Goal: Task Accomplishment & Management: Use online tool/utility

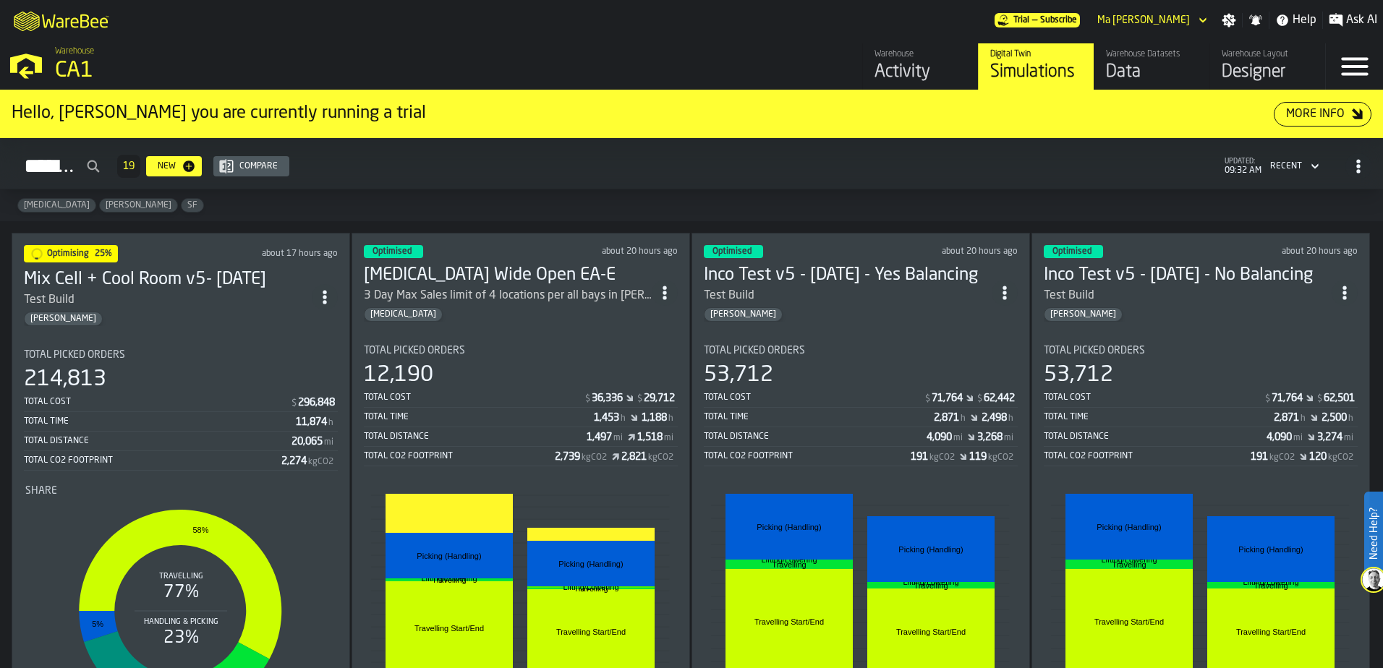
click at [174, 384] on div "214,813" at bounding box center [181, 380] width 314 height 26
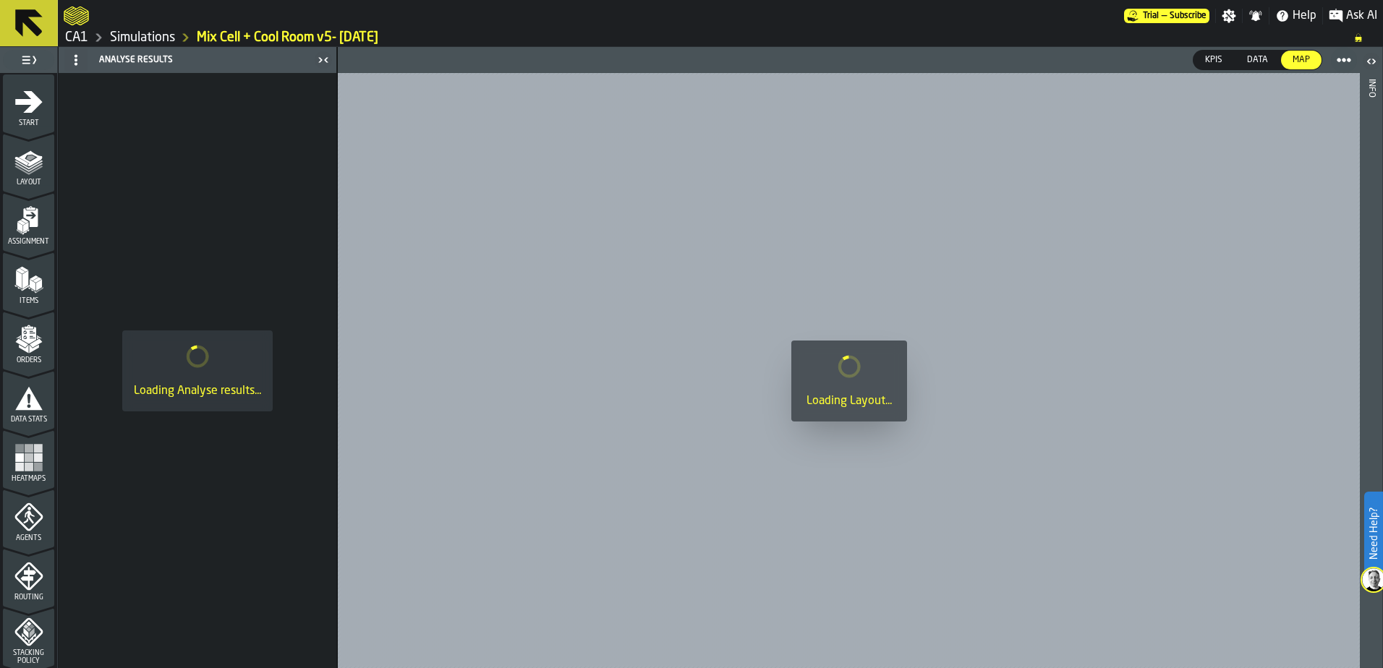
scroll to position [474, 0]
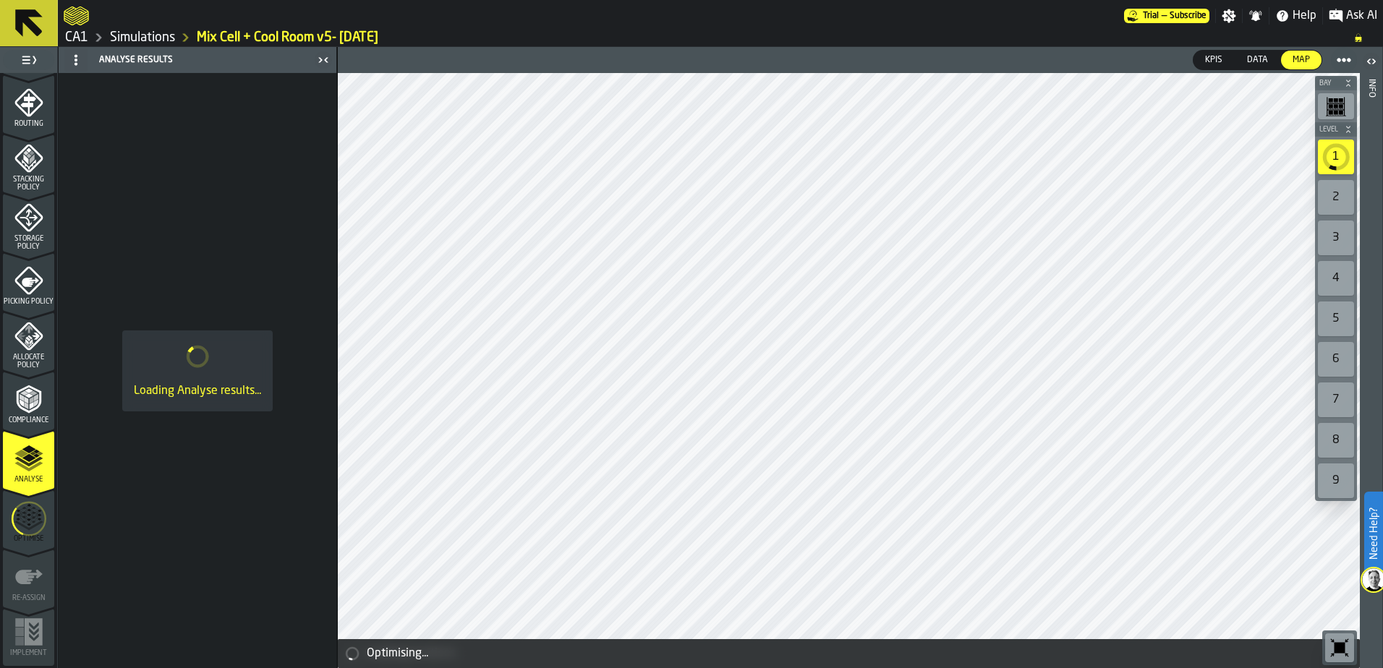
click at [12, 523] on icon "menu Optimise" at bounding box center [29, 518] width 35 height 57
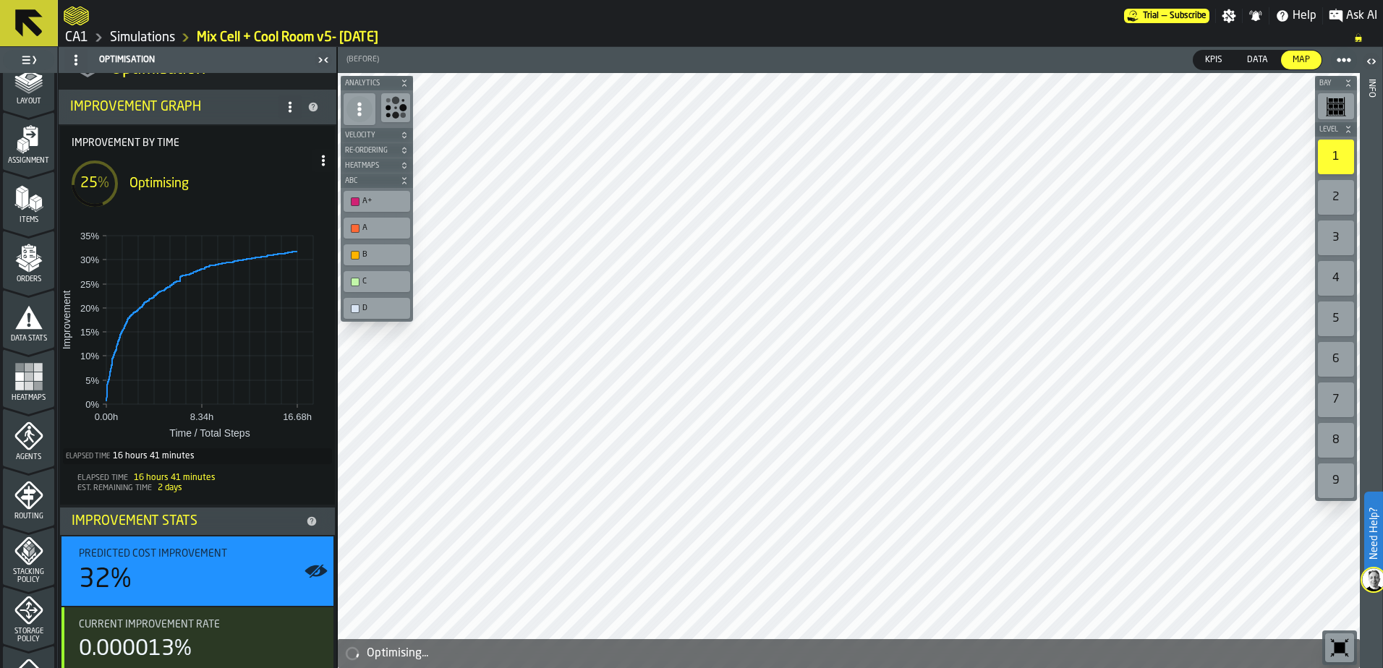
scroll to position [0, 0]
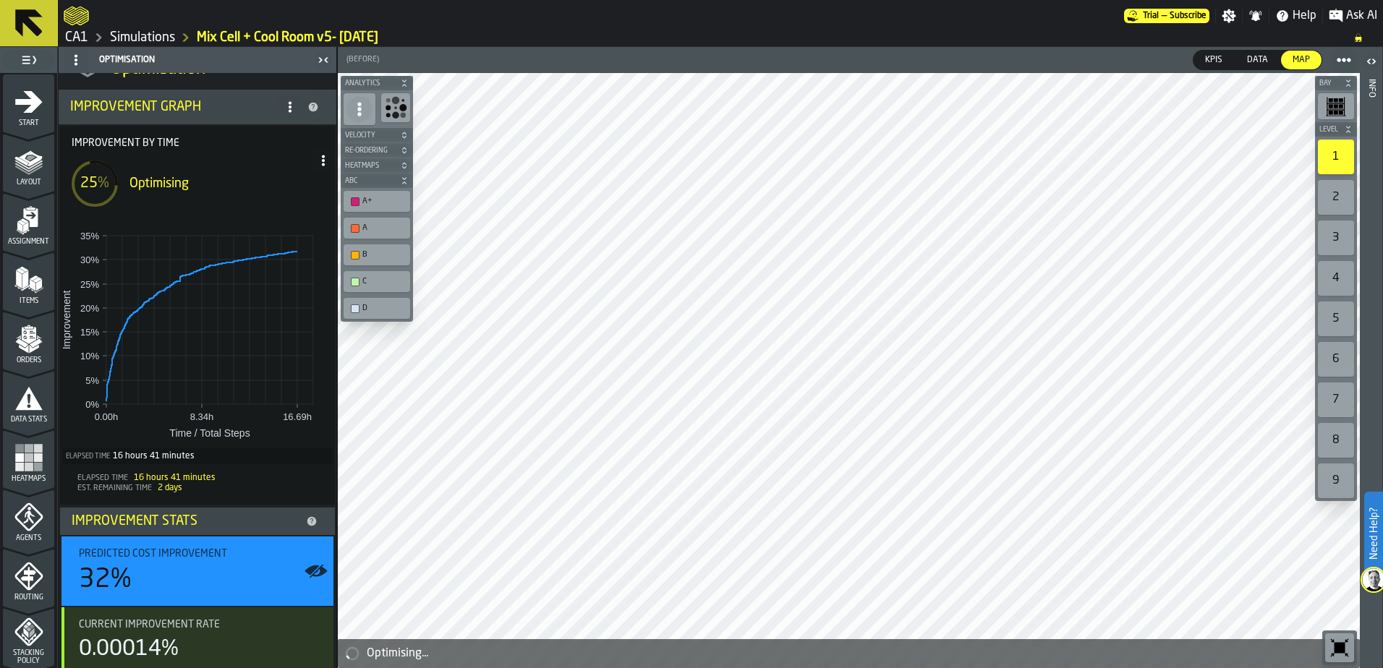
click at [153, 38] on link "Simulations" at bounding box center [142, 38] width 65 height 16
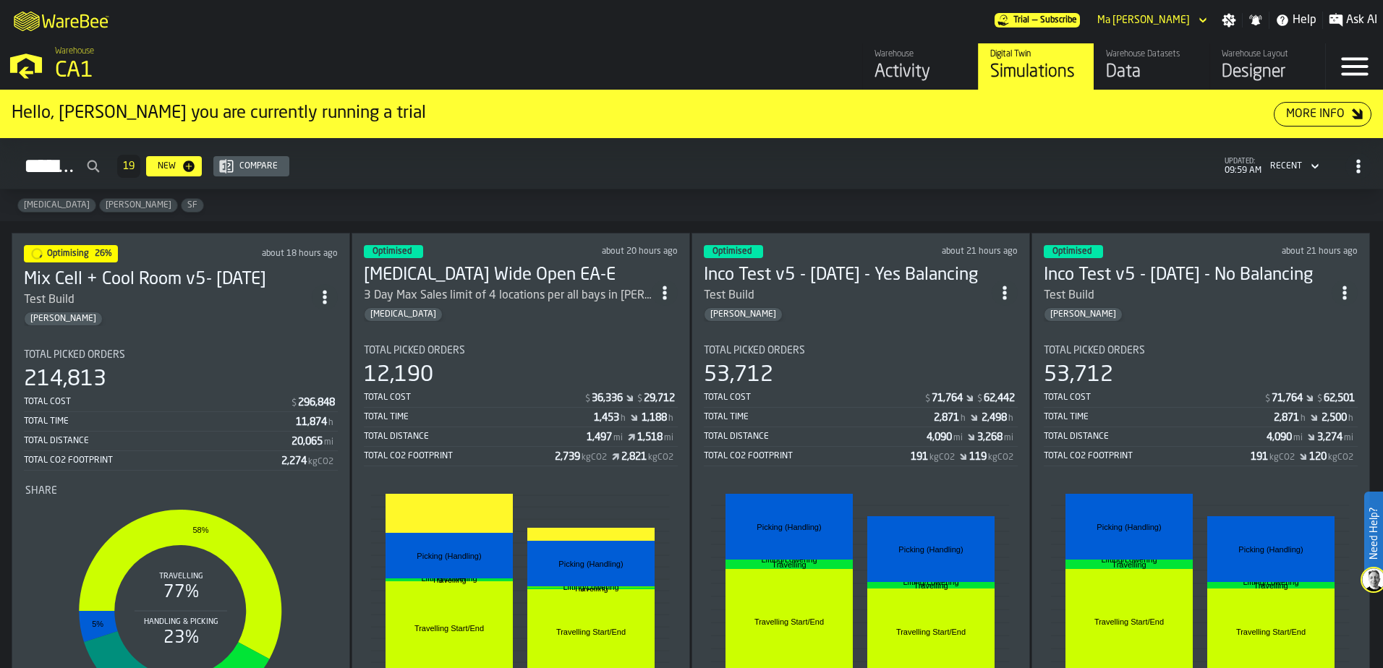
click at [231, 403] on div "Total Cost" at bounding box center [157, 402] width 266 height 10
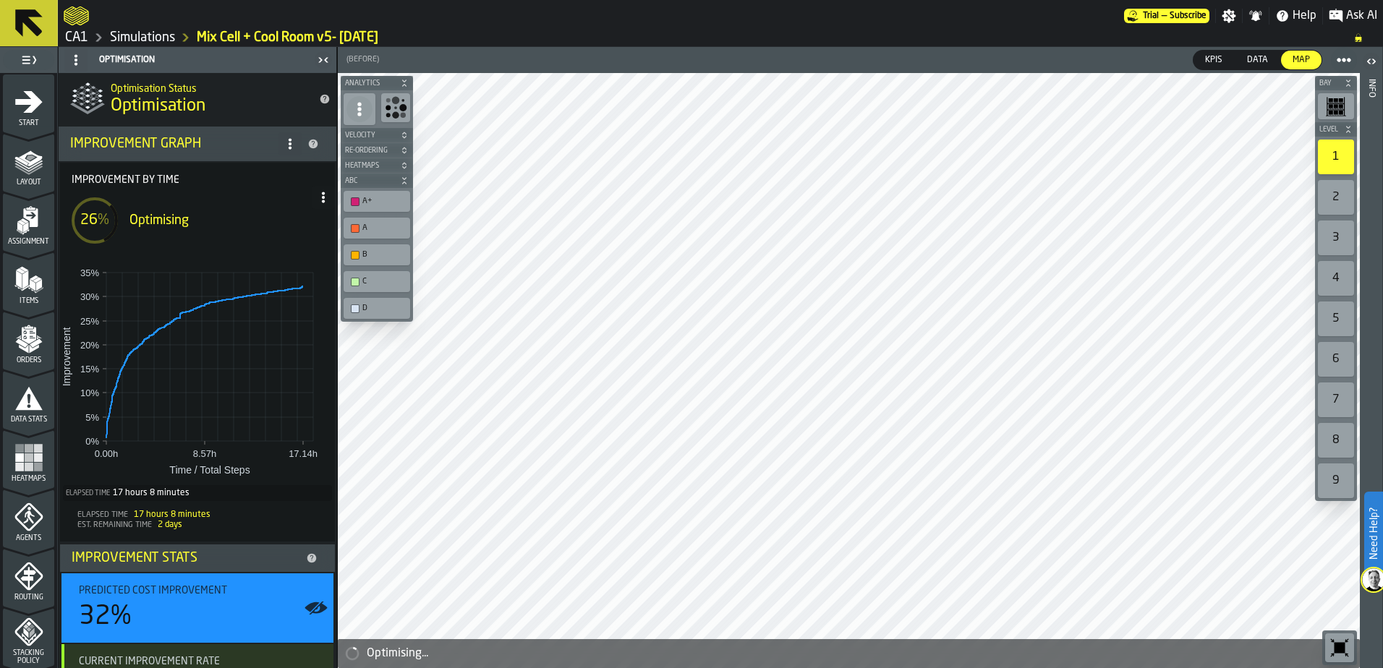
click at [652, 20] on div at bounding box center [594, 16] width 1060 height 26
click at [131, 33] on link "Simulations" at bounding box center [142, 38] width 65 height 16
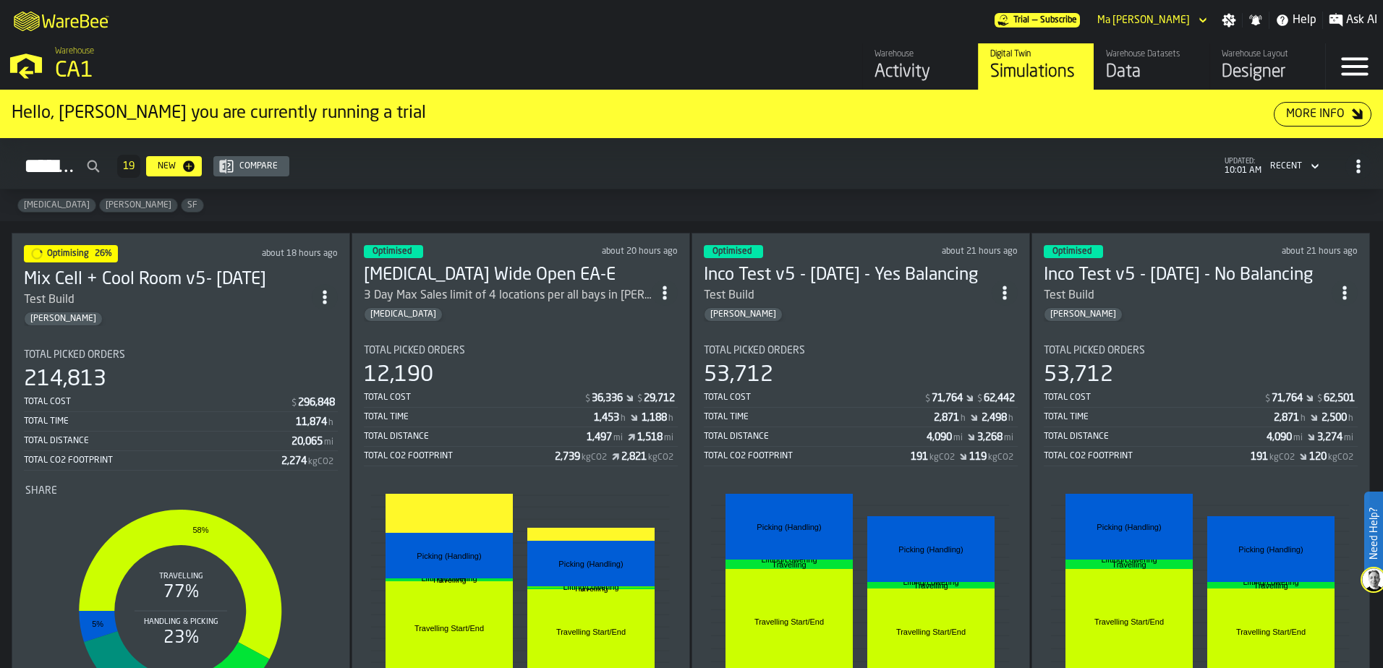
click at [540, 189] on h2 "Simulations 19 New Compare updated: 10:01 AM Recent" at bounding box center [691, 163] width 1383 height 51
click at [573, 163] on div "Simulations 19 New Compare updated: 10:01 AM Recent" at bounding box center [692, 166] width 1360 height 33
click at [788, 195] on div "[MEDICAL_DATA] [PERSON_NAME]" at bounding box center [691, 205] width 1383 height 32
click at [581, 198] on div "[MEDICAL_DATA] [PERSON_NAME]" at bounding box center [691, 205] width 1383 height 32
click at [801, 196] on div "[MEDICAL_DATA] [PERSON_NAME]" at bounding box center [691, 205] width 1383 height 32
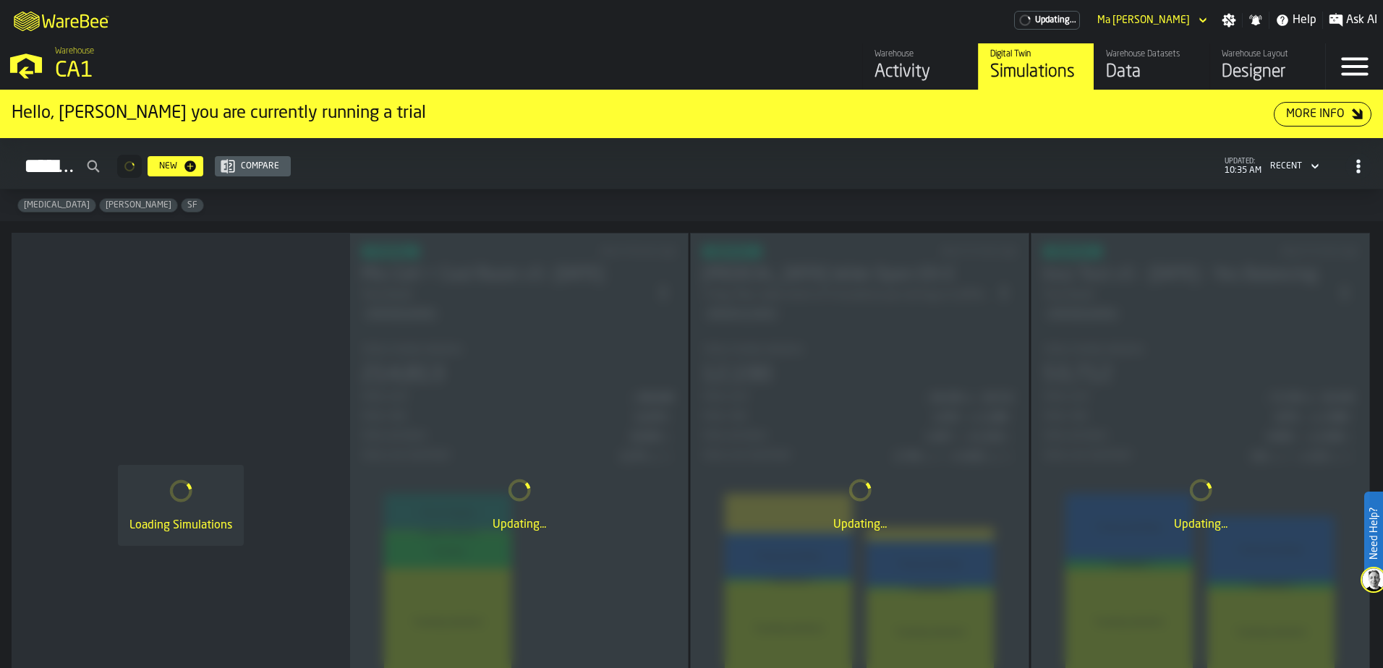
click at [1033, 77] on div "Simulations" at bounding box center [1036, 72] width 92 height 23
click at [1014, 67] on div "Simulations" at bounding box center [1036, 72] width 92 height 23
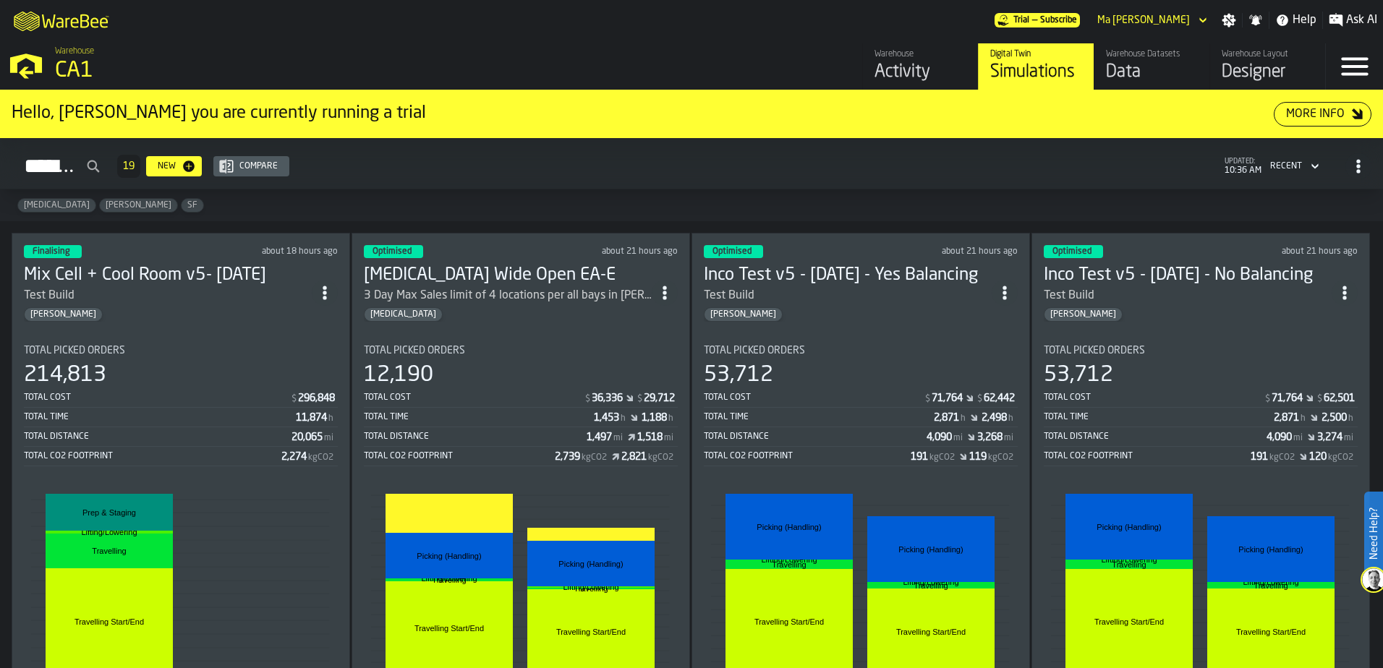
click at [856, 393] on div "Total Cost" at bounding box center [814, 398] width 220 height 10
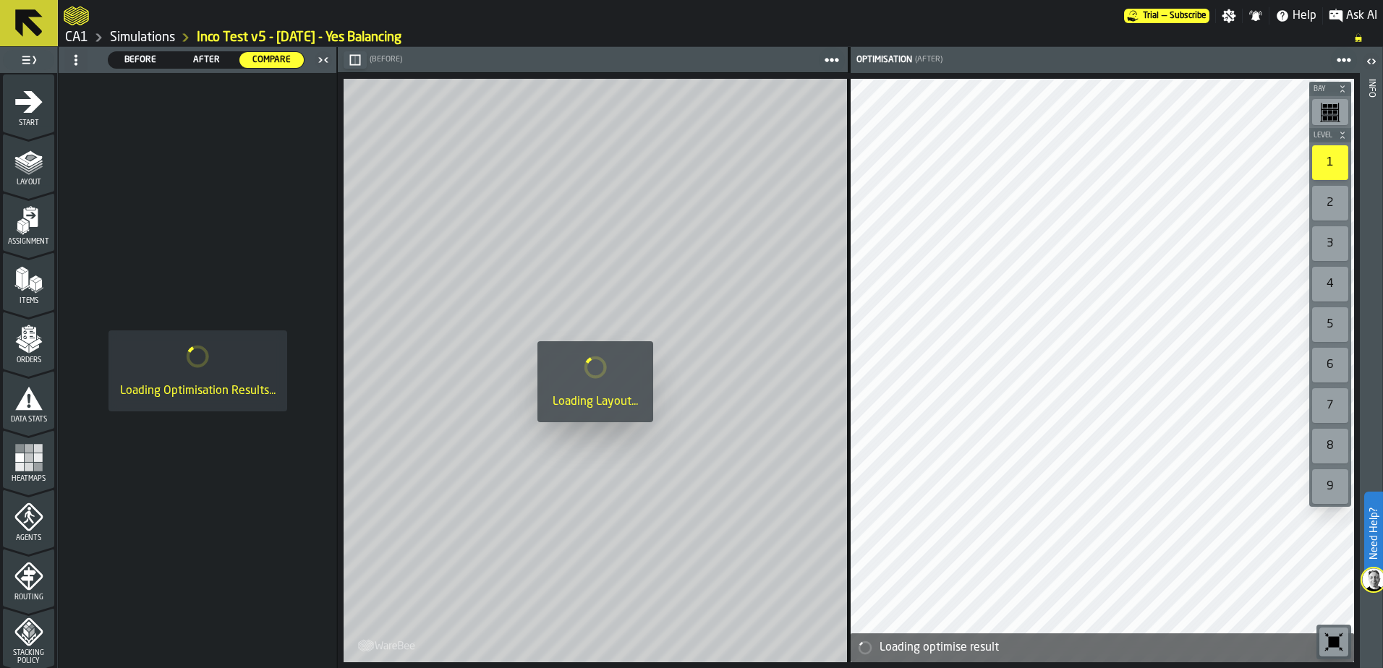
scroll to position [474, 0]
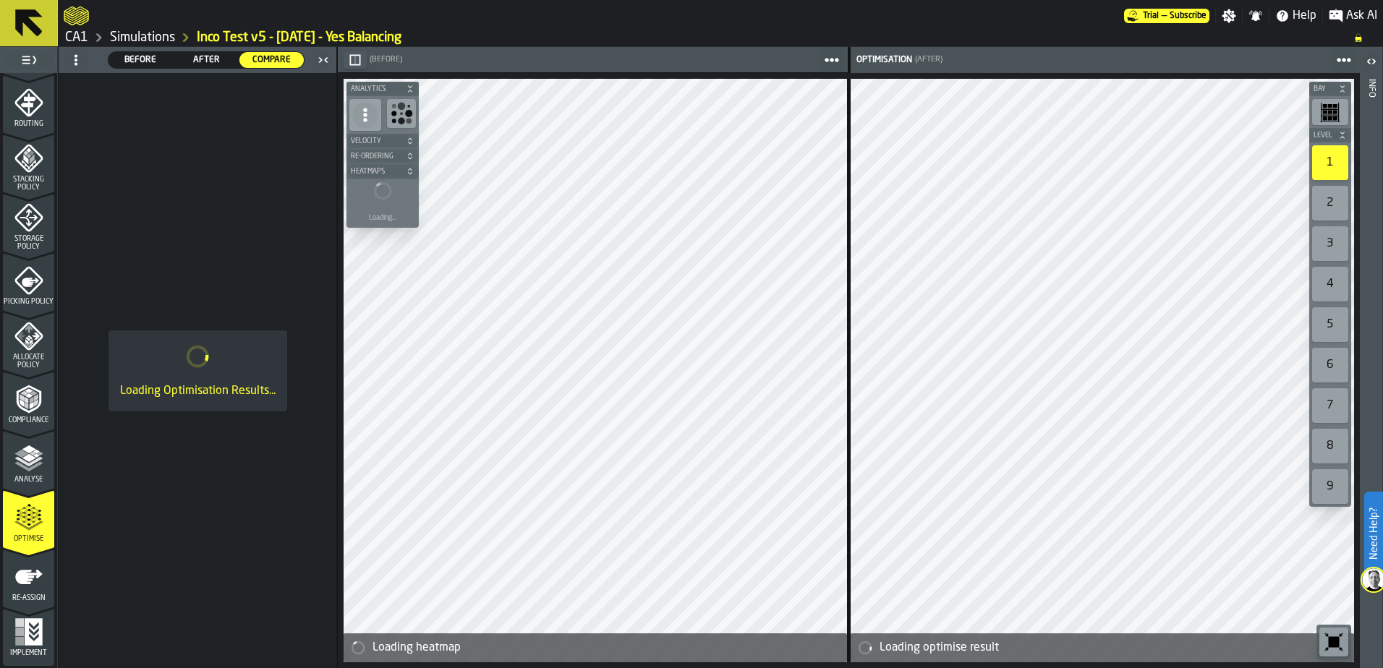
click at [17, 451] on icon "menu Analyse" at bounding box center [28, 458] width 29 height 29
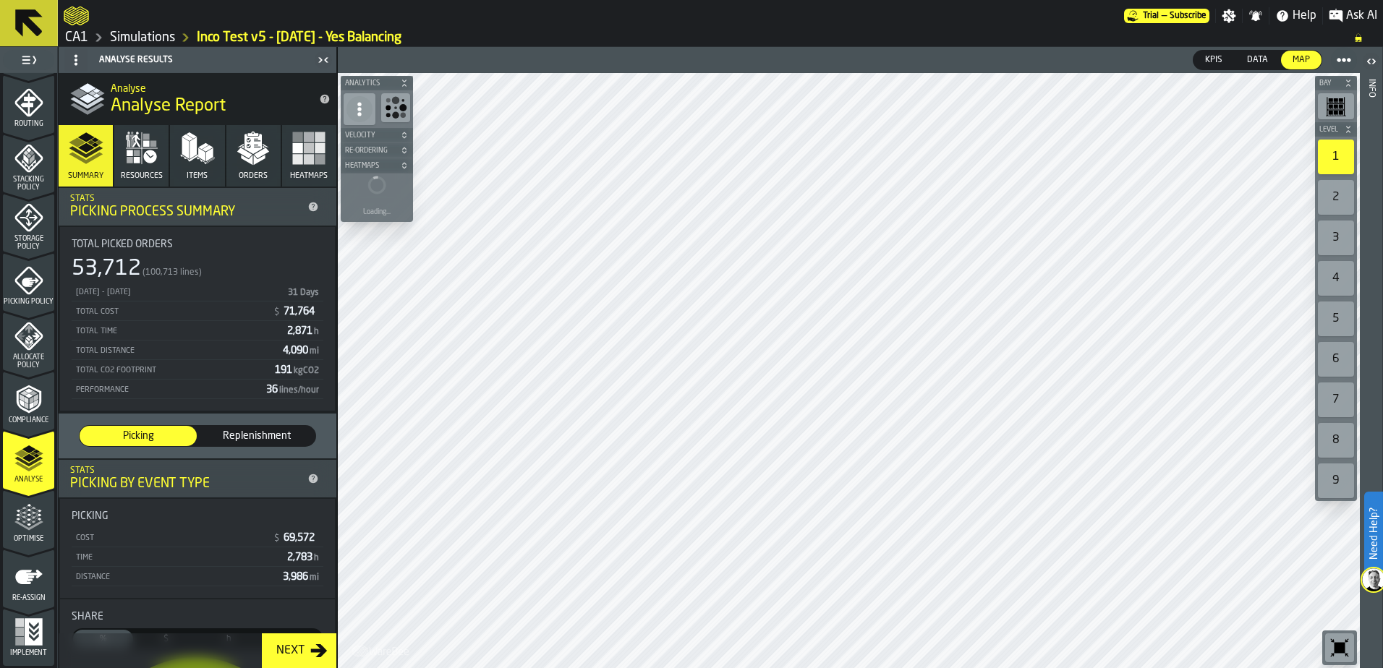
click at [16, 507] on icon "menu Optimise" at bounding box center [28, 517] width 29 height 29
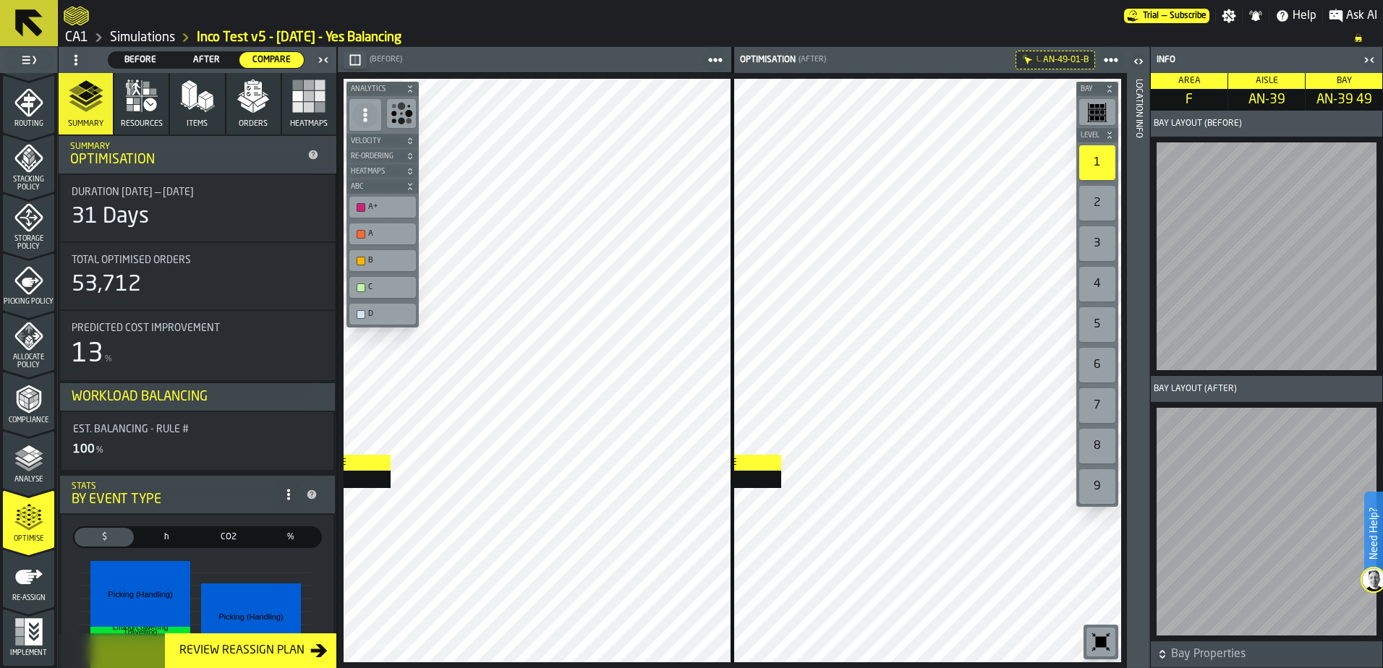
click at [697, 455] on div "Aisle AJ Aisle AJ Aisle AJ Bay Level 1 2 3 4 5 6 7 8 9 M A K I N G W A R E H O …" at bounding box center [732, 370] width 789 height 595
click at [630, 26] on div at bounding box center [594, 16] width 1060 height 26
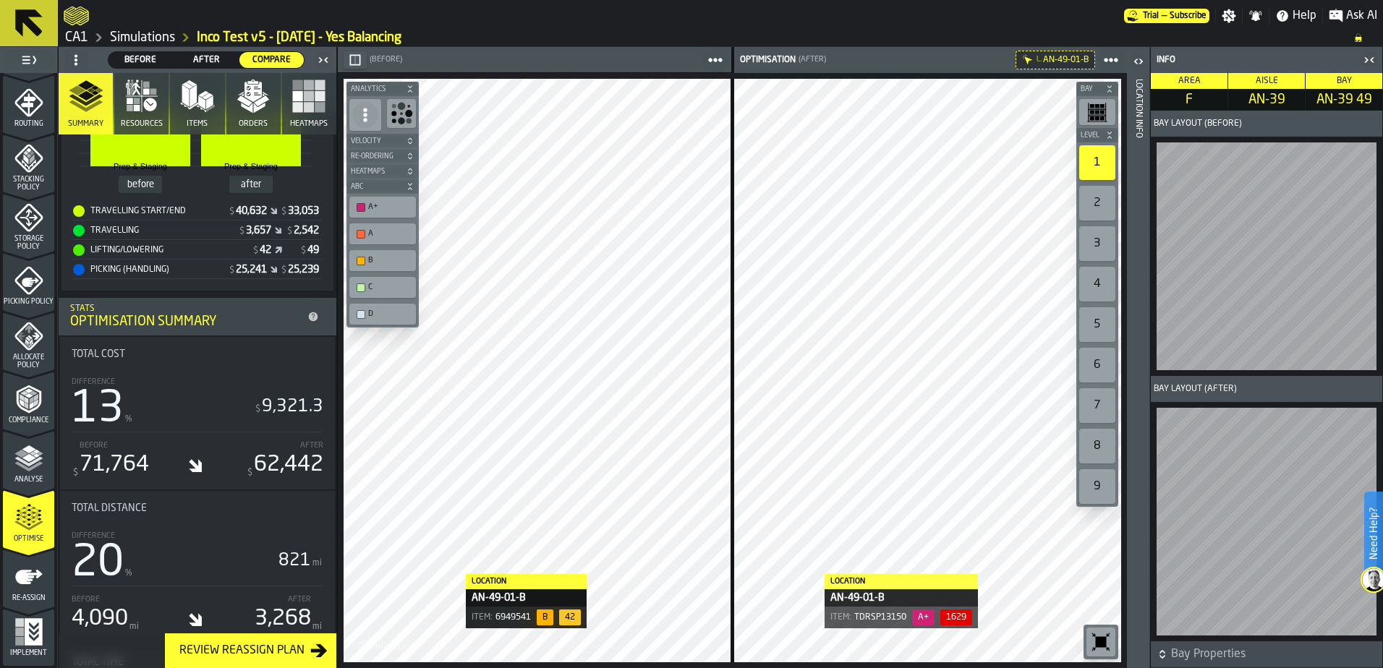
scroll to position [506, 0]
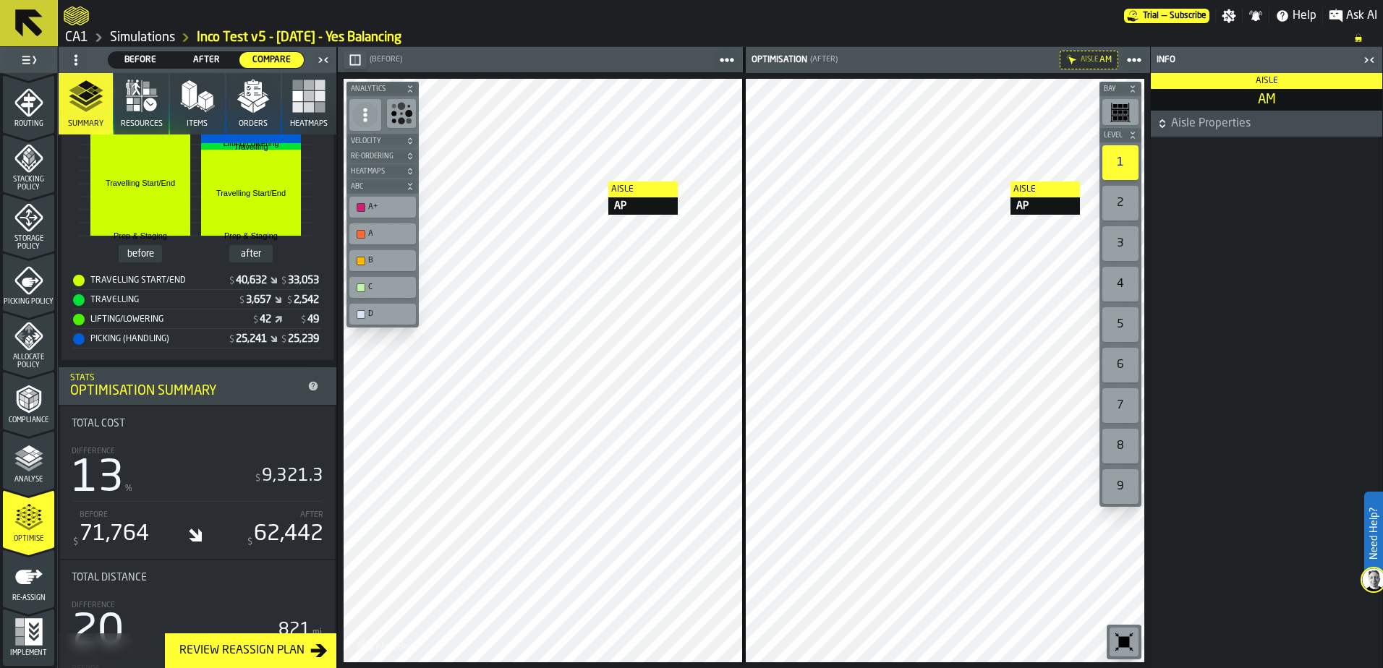
click at [1378, 50] on header "Info" at bounding box center [1266, 60] width 231 height 26
click at [1371, 59] on icon "button-toggle-Close me" at bounding box center [1372, 59] width 4 height 5
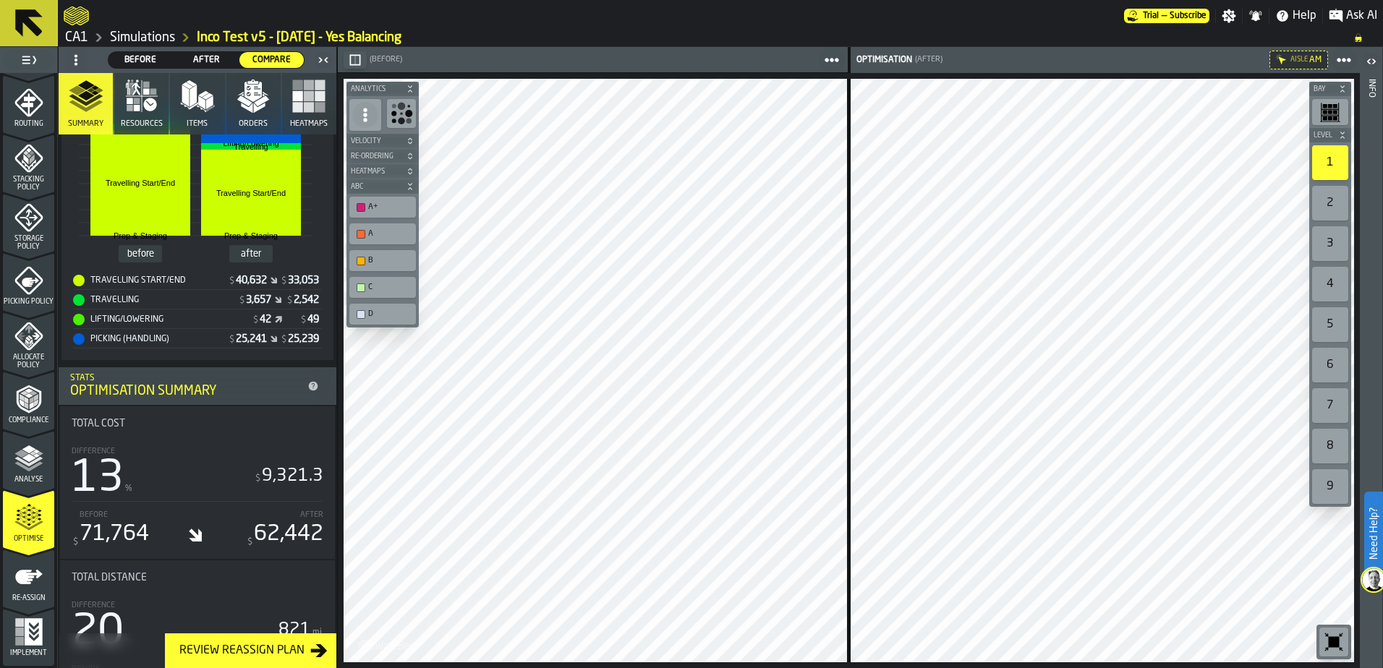
click at [876, 16] on div at bounding box center [594, 16] width 1060 height 26
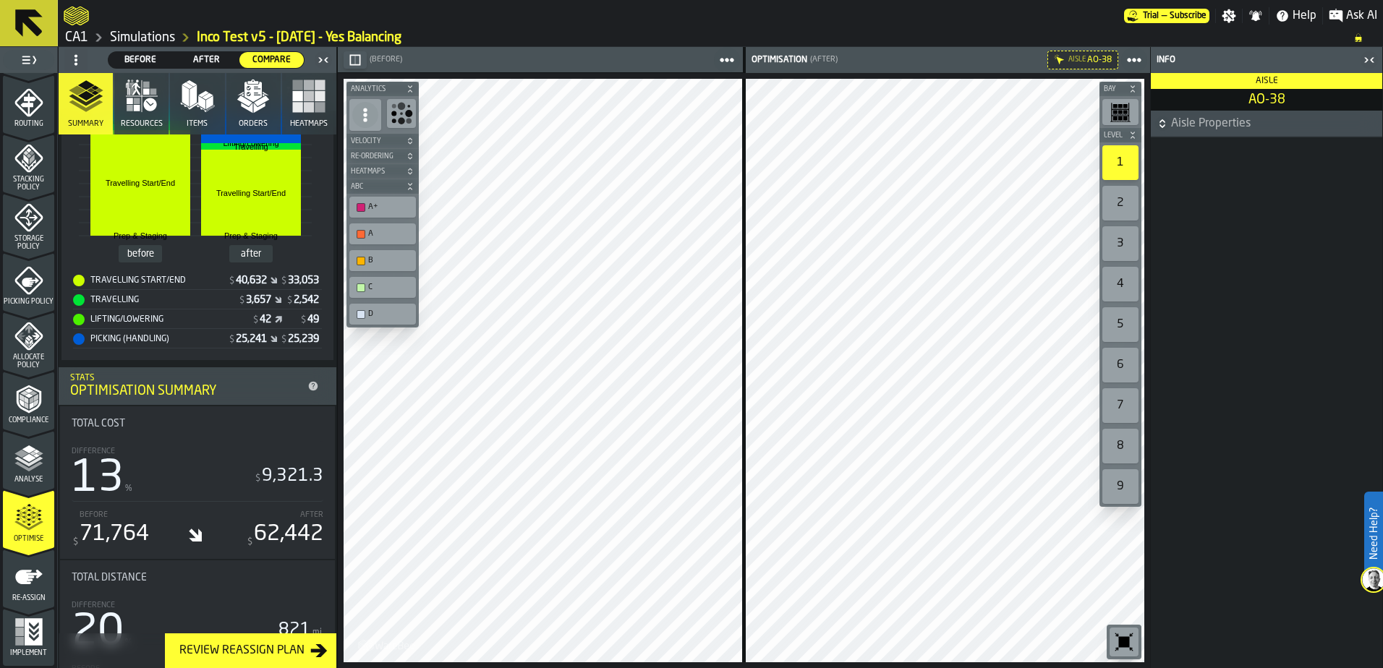
click at [140, 35] on link "Simulations" at bounding box center [142, 38] width 65 height 16
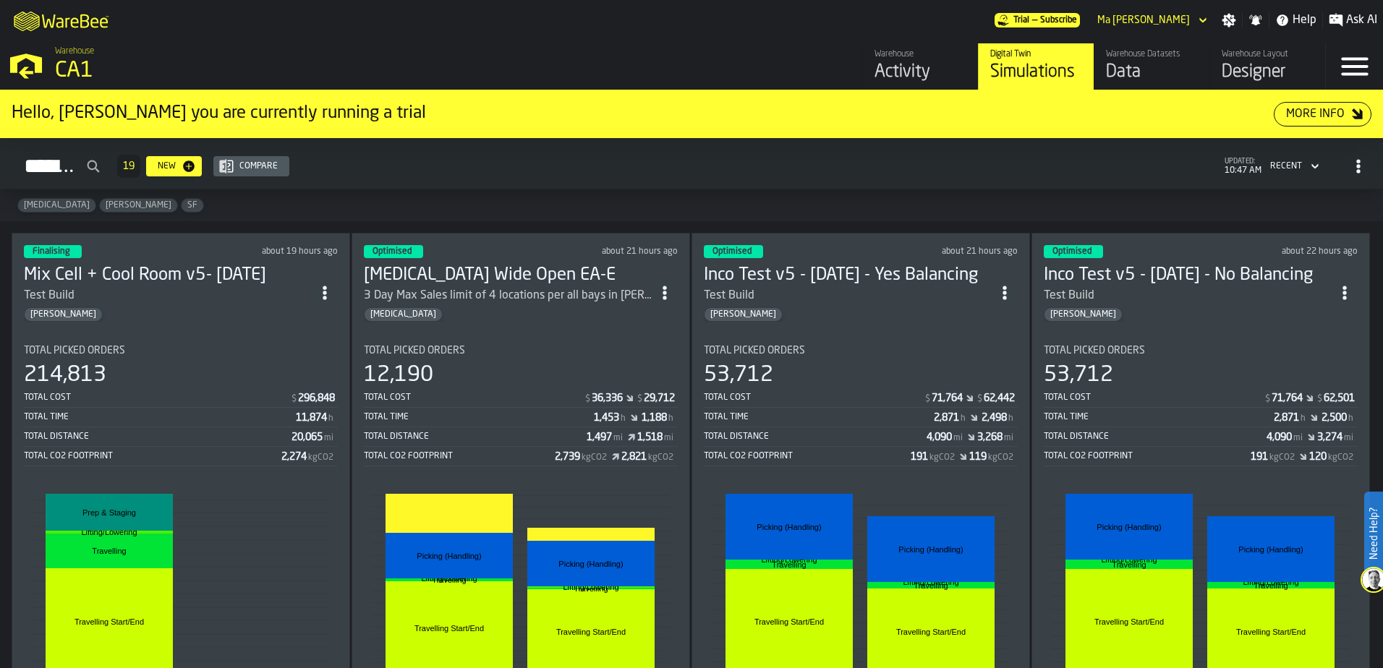
click at [882, 406] on div "Total Cost $ 71,764 $ 62,442" at bounding box center [861, 399] width 314 height 18
